Goal: Find contact information: Find contact information

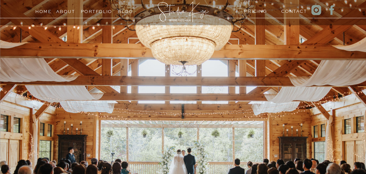
click at [38, 13] on h3 "Home" at bounding box center [43, 10] width 21 height 5
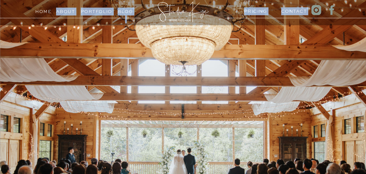
drag, startPoint x: 54, startPoint y: 9, endPoint x: 49, endPoint y: 10, distance: 5.2
click at [48, 10] on h3 "Home" at bounding box center [43, 10] width 21 height 5
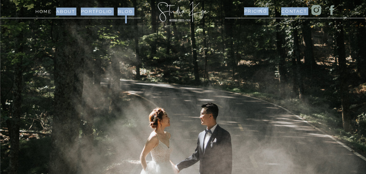
click at [299, 11] on h3 "Contact" at bounding box center [291, 9] width 21 height 5
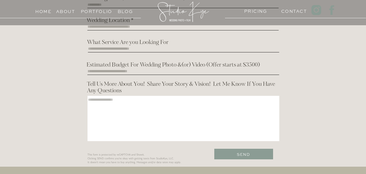
scroll to position [256, 0]
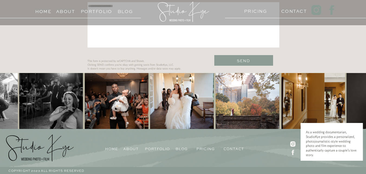
click at [293, 153] on icon at bounding box center [292, 152] width 7 height 7
